Goal: Task Accomplishment & Management: Use online tool/utility

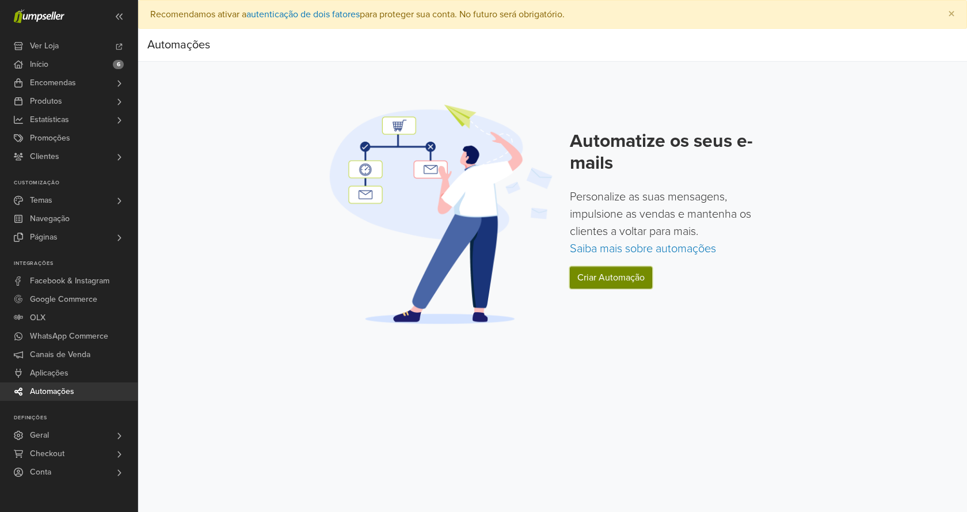
click at [596, 281] on link "Criar Automação" at bounding box center [611, 277] width 82 height 22
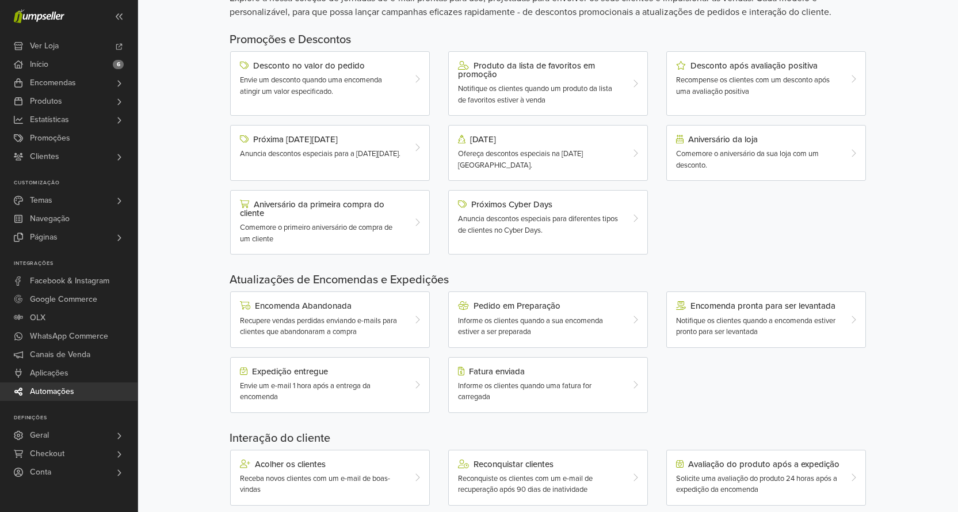
scroll to position [173, 0]
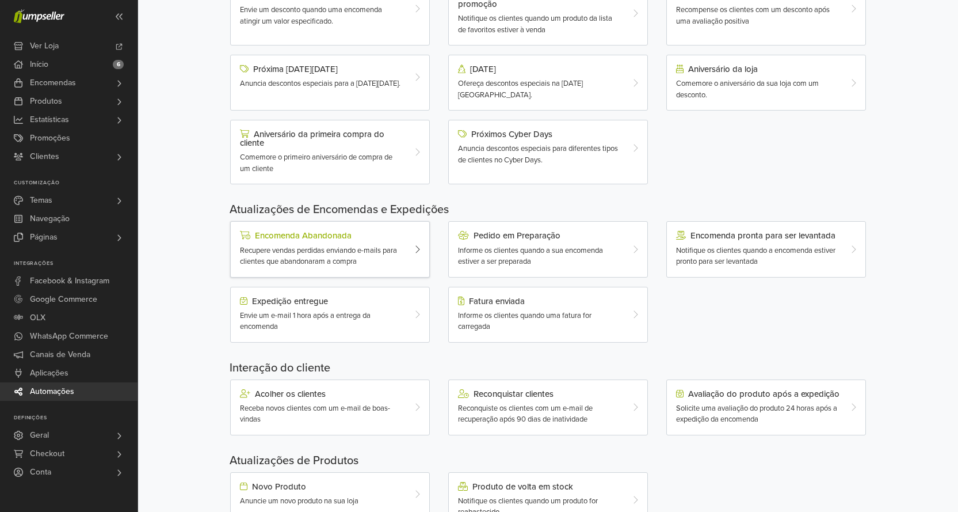
click at [402, 251] on div "Recupere vendas perdidas enviando e-mails para clientes que abandonaram a compra" at bounding box center [322, 256] width 164 height 22
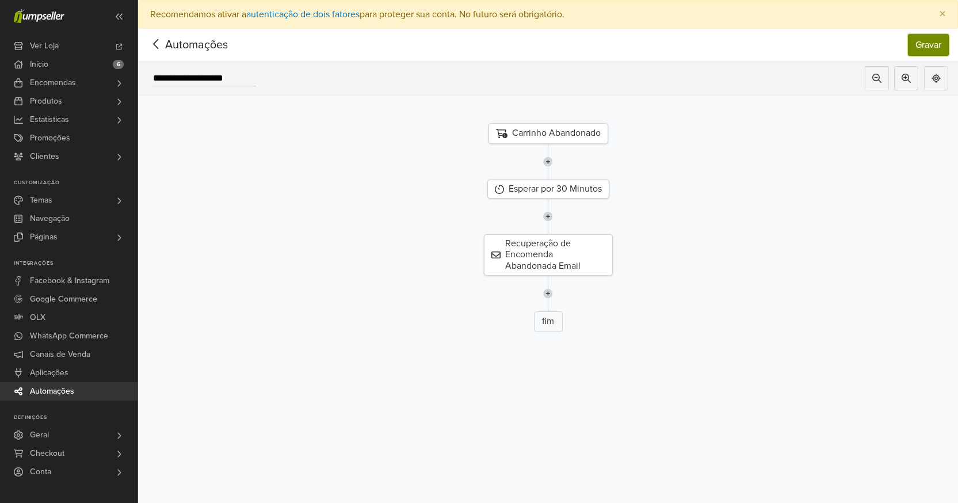
click at [936, 39] on button "Gravar" at bounding box center [928, 45] width 41 height 22
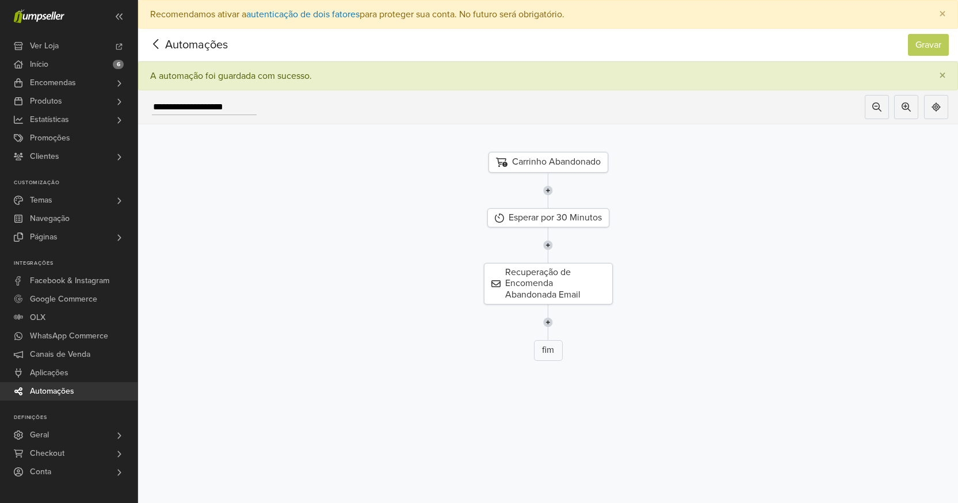
click at [157, 43] on icon at bounding box center [156, 44] width 18 height 14
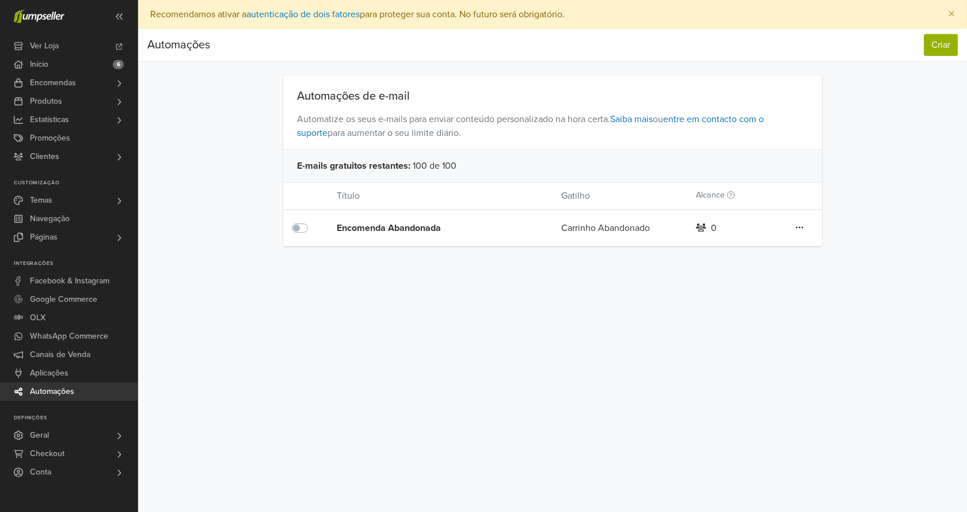
click at [73, 390] on span "Automações" at bounding box center [52, 391] width 44 height 18
click at [930, 51] on button "Criar" at bounding box center [941, 45] width 34 height 22
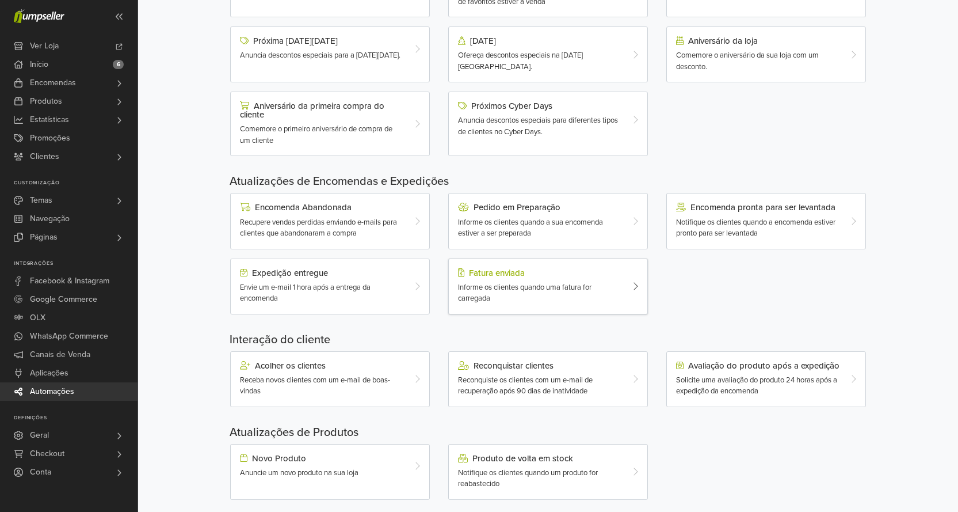
scroll to position [216, 0]
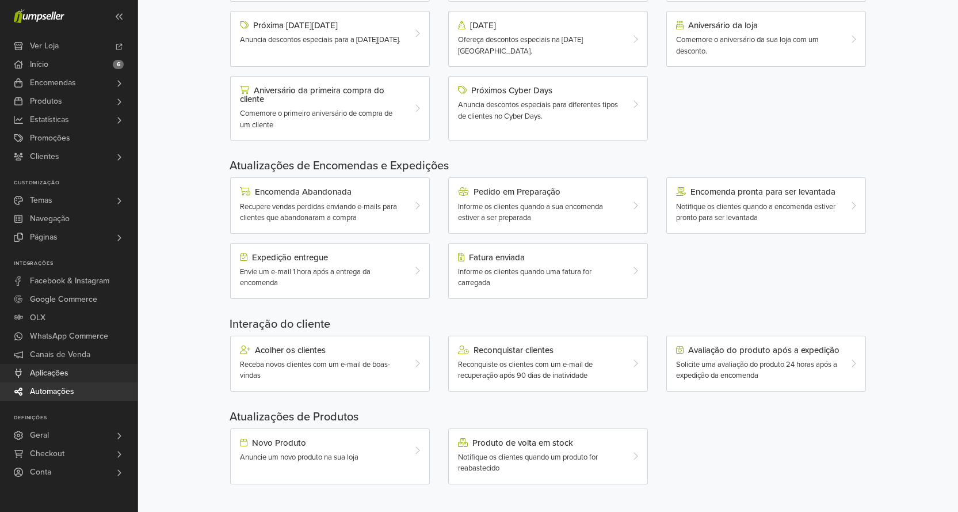
click at [67, 368] on span "Aplicações" at bounding box center [49, 373] width 39 height 18
